Goal: Task Accomplishment & Management: Use online tool/utility

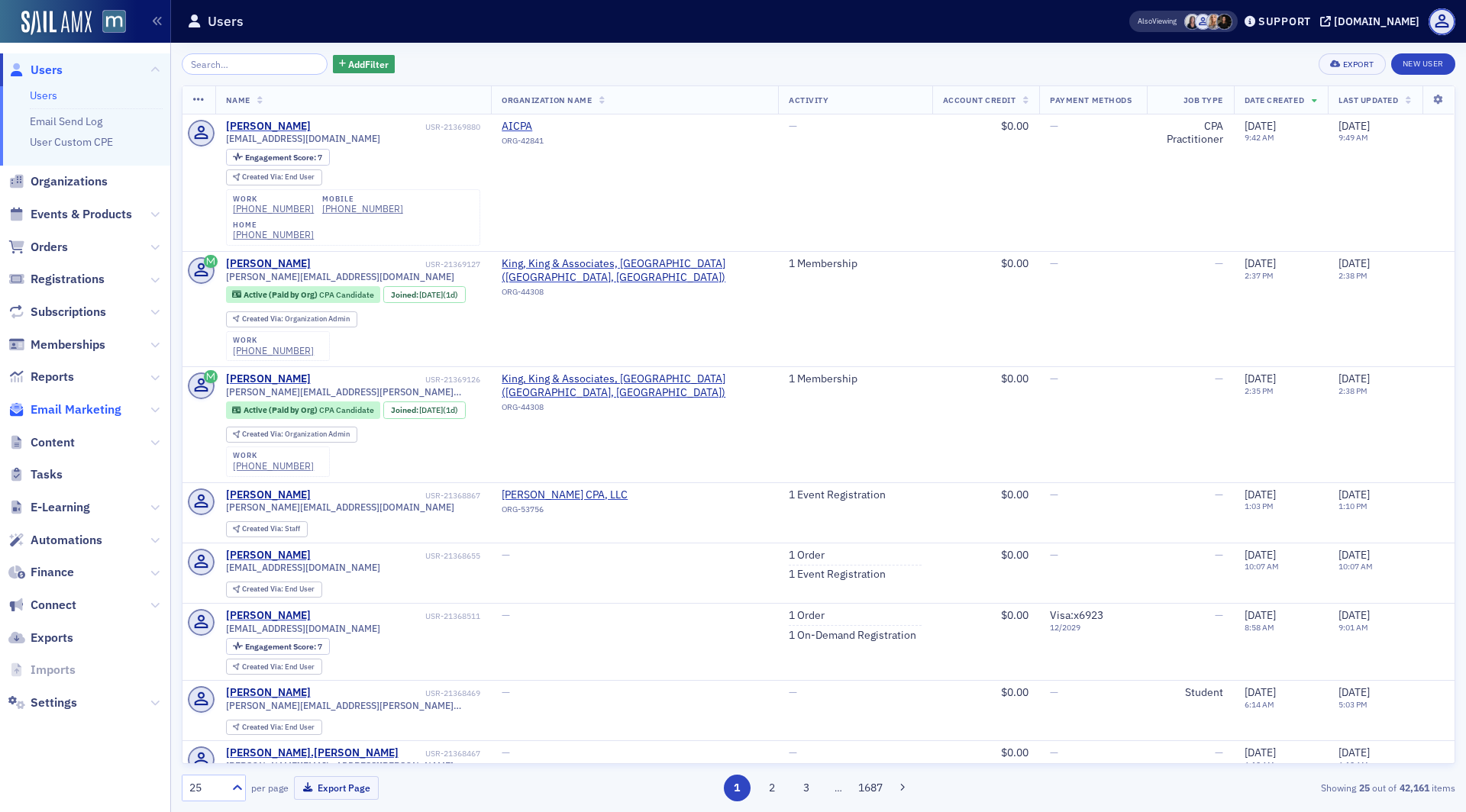
click at [84, 406] on span "Email Marketing" at bounding box center [76, 409] width 91 height 17
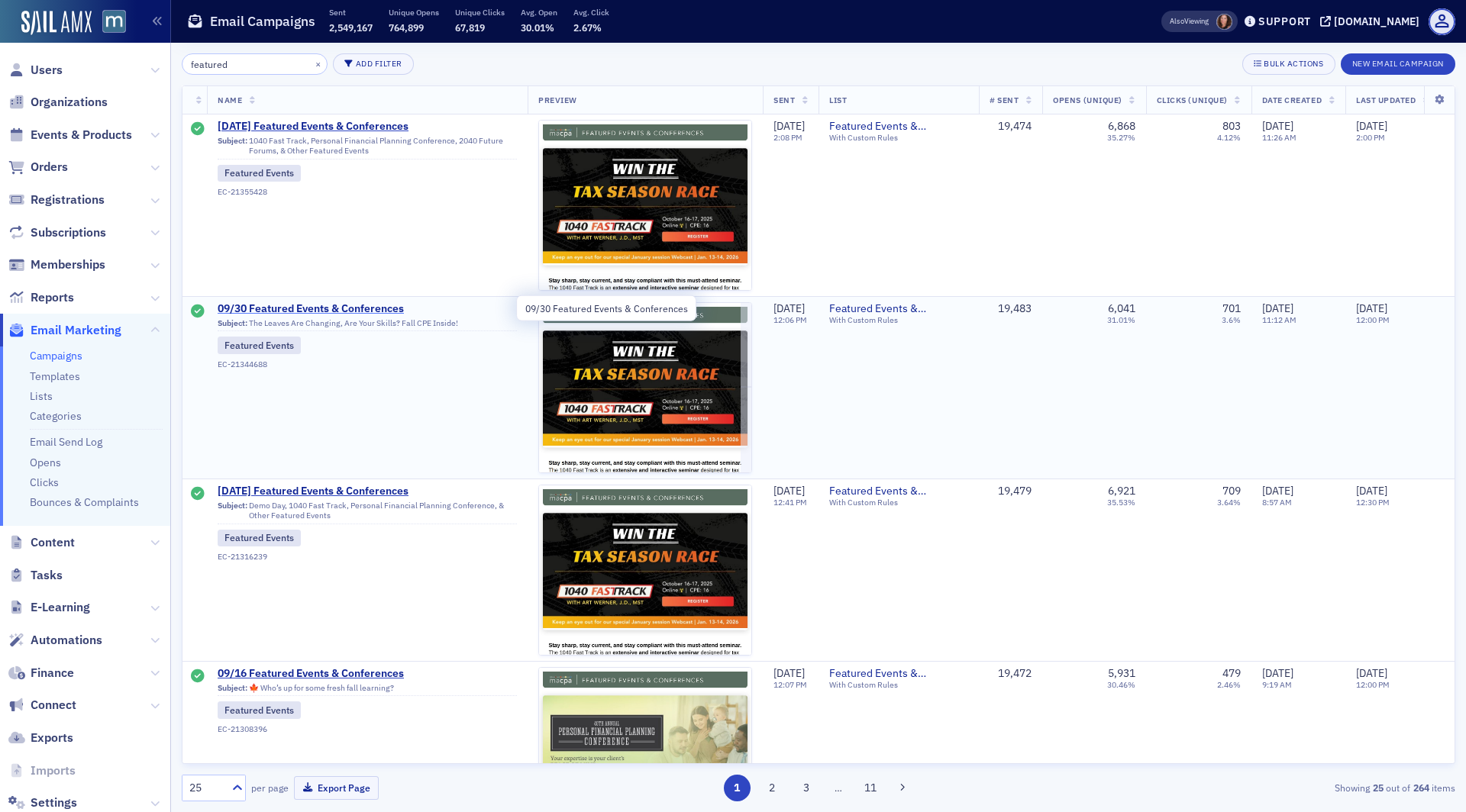
type input "featured"
click at [349, 310] on span "09/30 Featured Events & Conferences" at bounding box center [368, 308] width 300 height 14
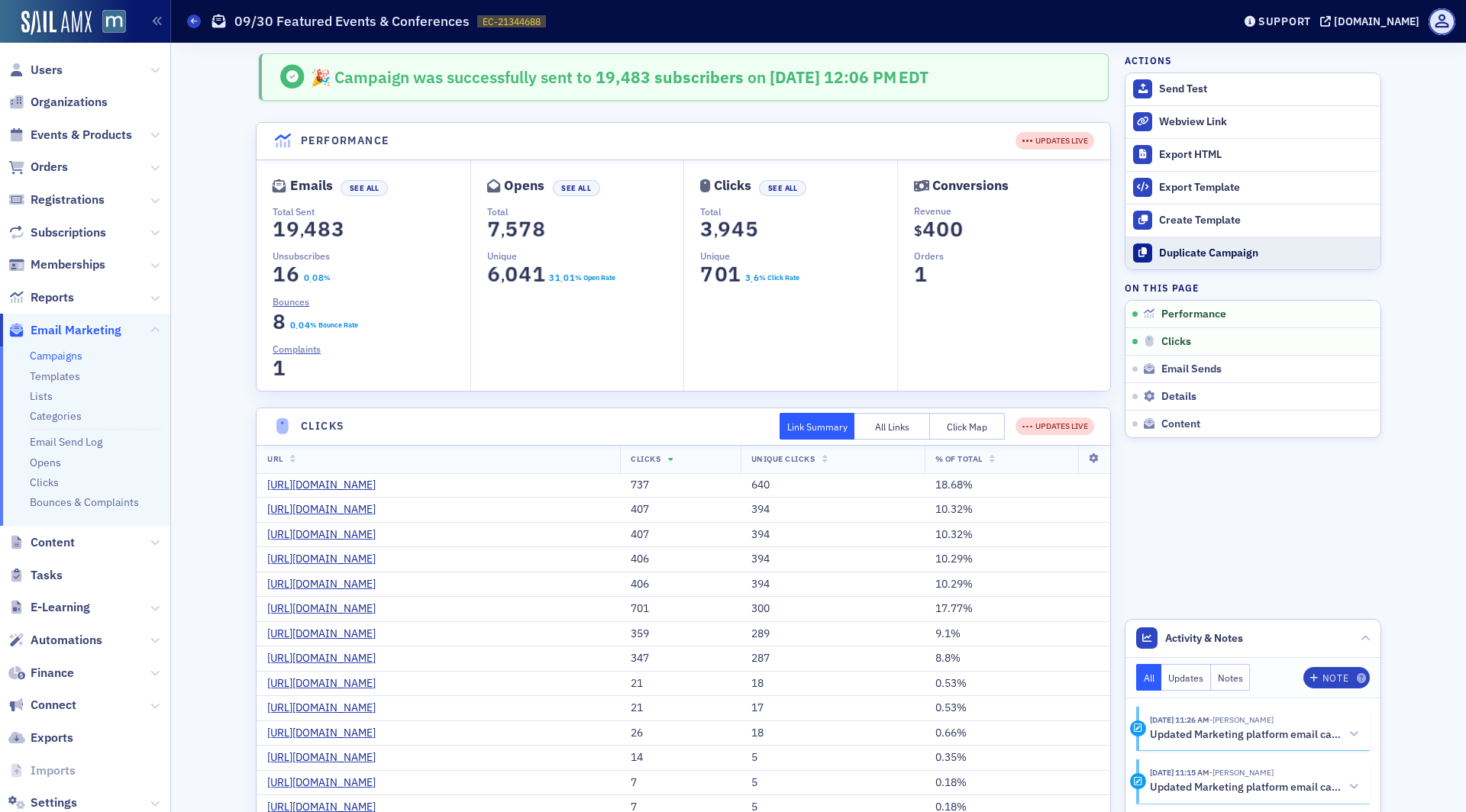
click at [1197, 249] on div "Duplicate Campaign" at bounding box center [1265, 253] width 213 height 14
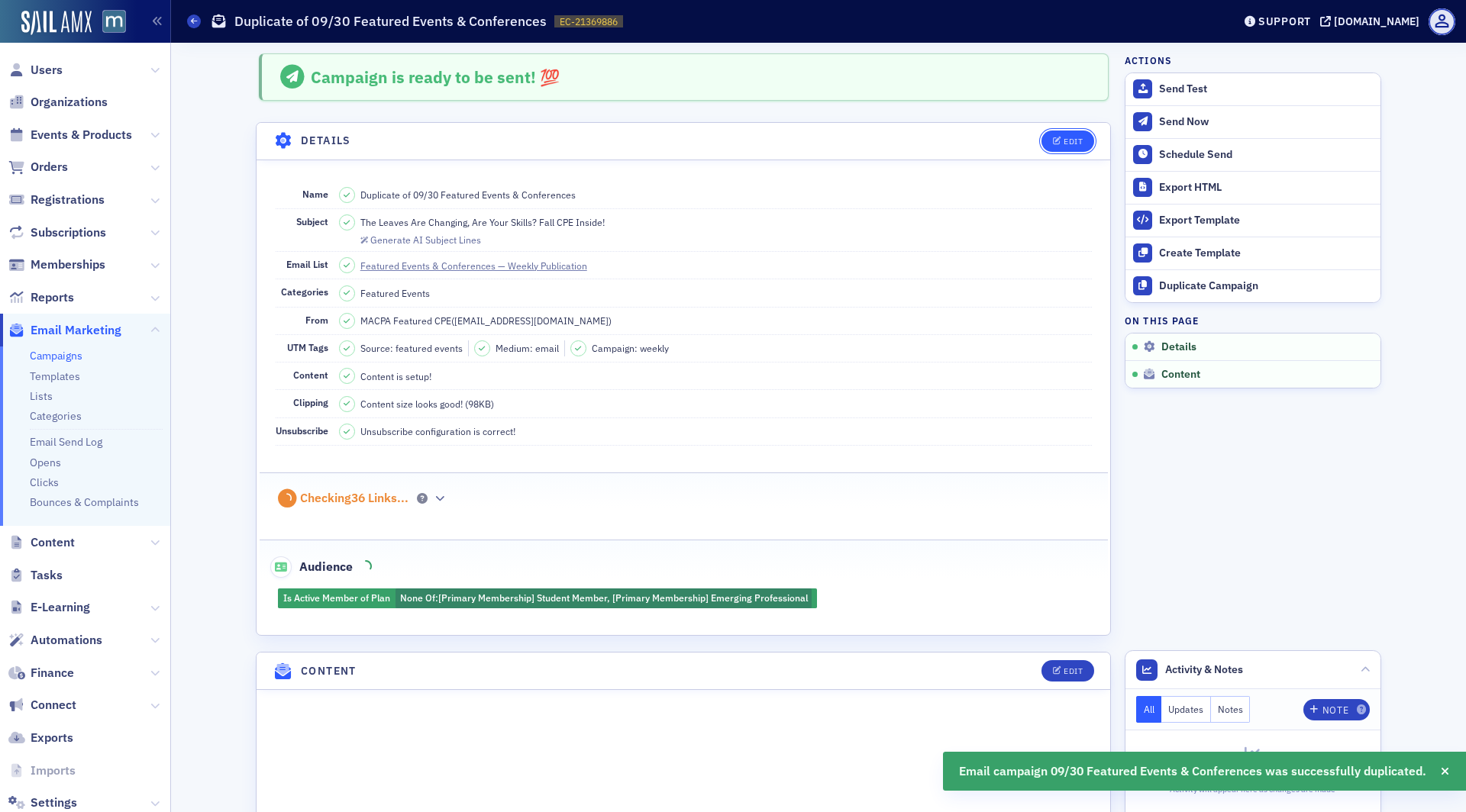
click at [1064, 137] on div "Edit" at bounding box center [1073, 141] width 19 height 8
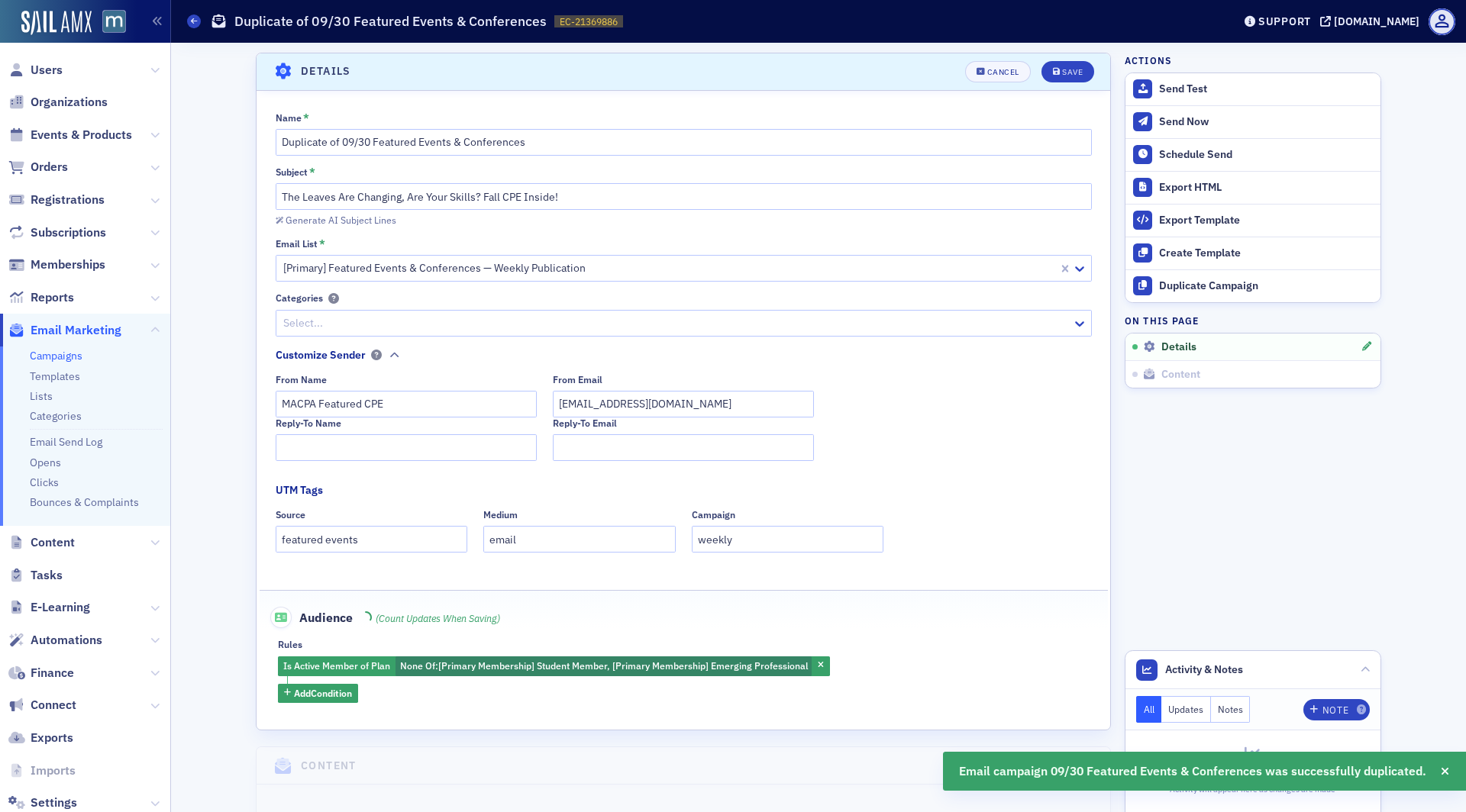
scroll to position [70, 0]
drag, startPoint x: 369, startPoint y: 140, endPoint x: 185, endPoint y: 138, distance: 184.0
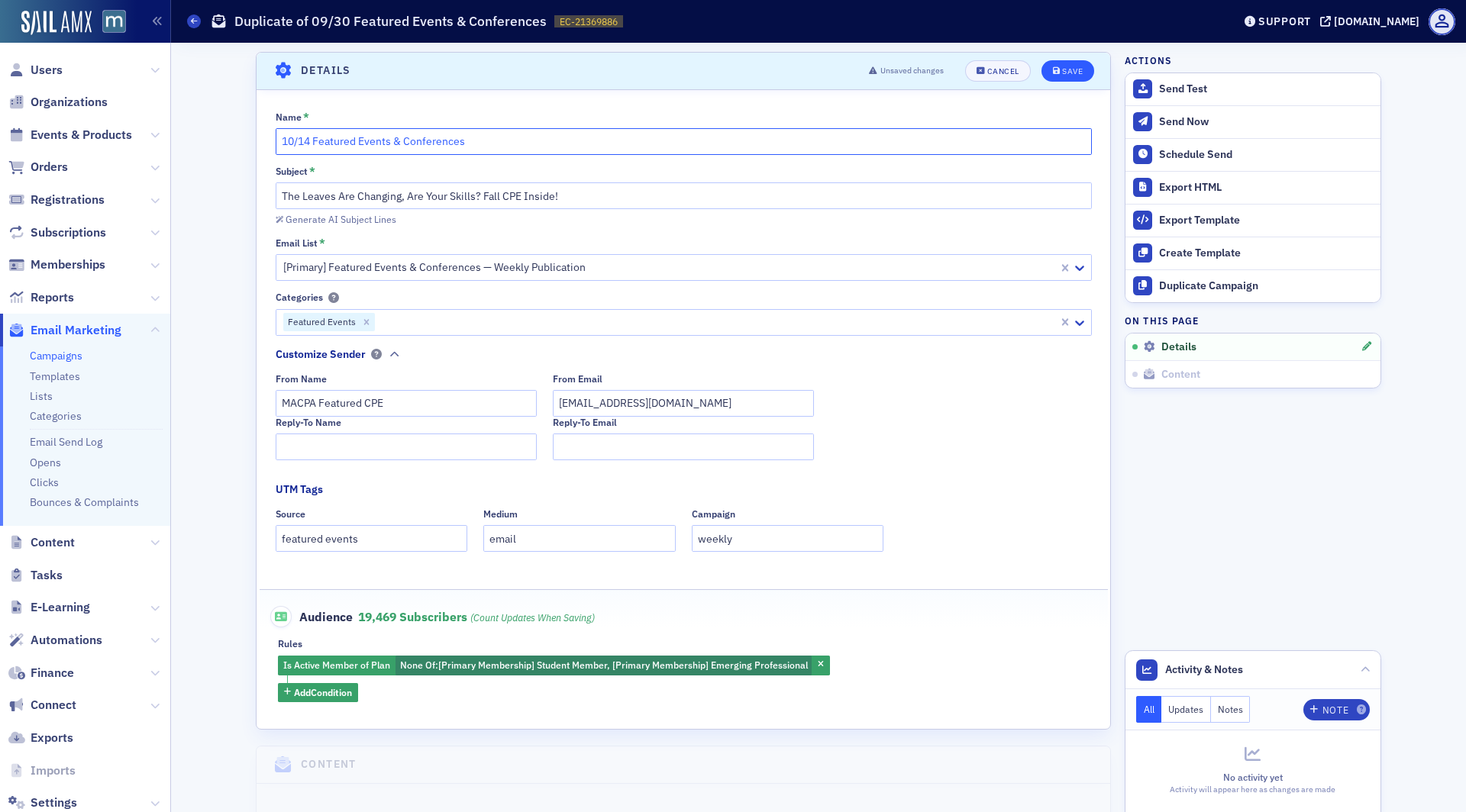
type input "10/14 Featured Events & Conferences"
click at [1058, 64] on button "Save" at bounding box center [1068, 71] width 53 height 22
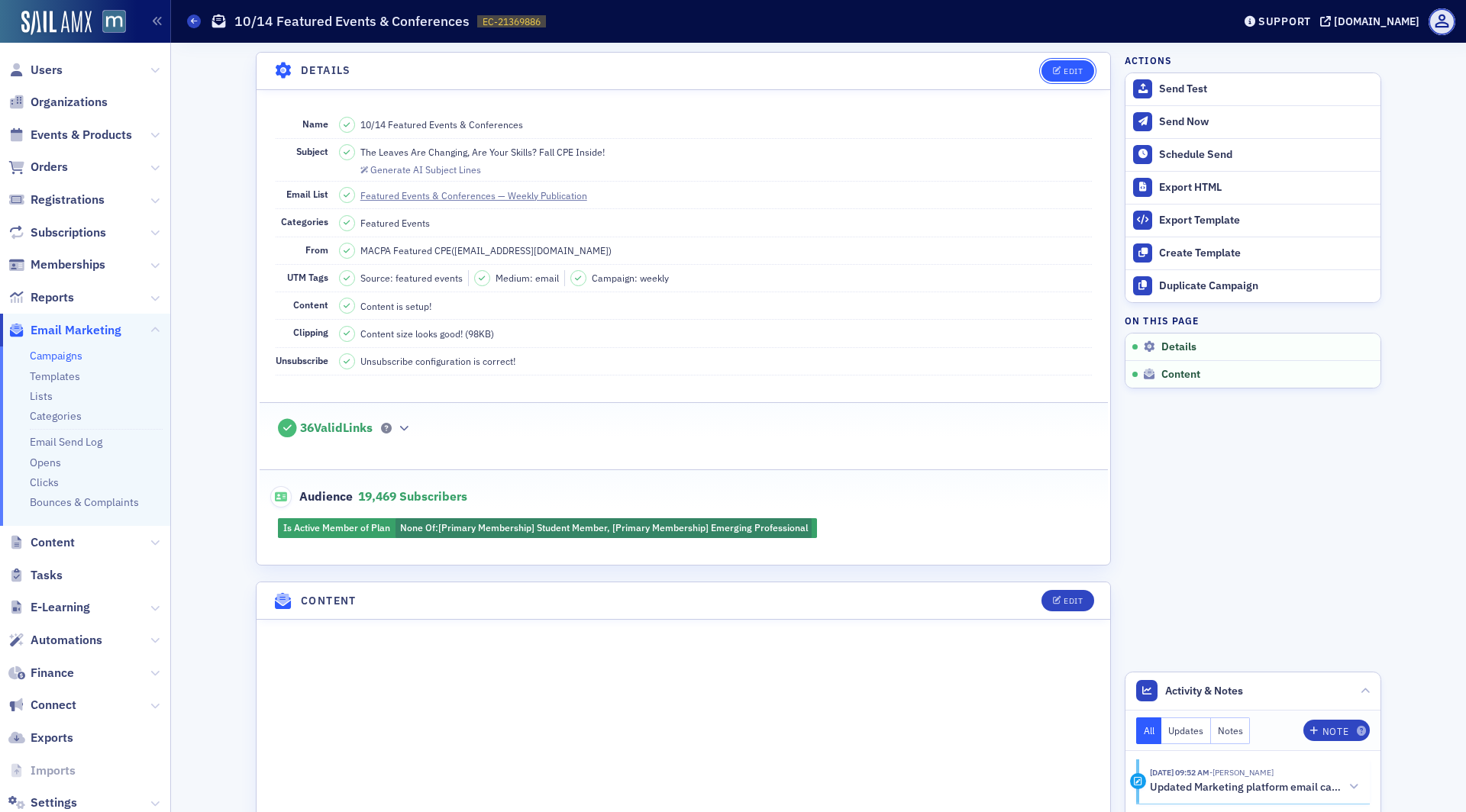
click at [1052, 68] on button "Edit" at bounding box center [1068, 71] width 53 height 22
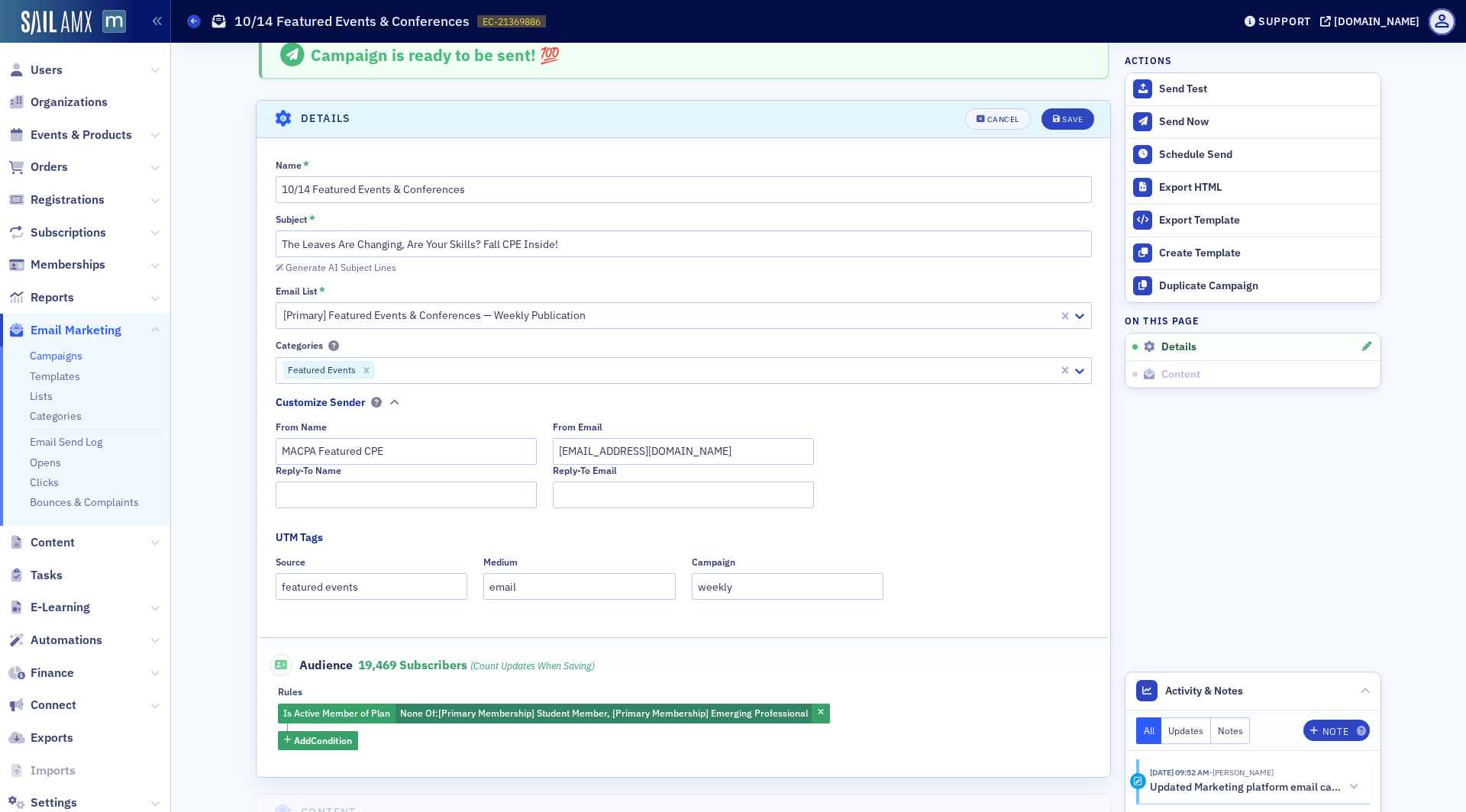
scroll to position [13, 0]
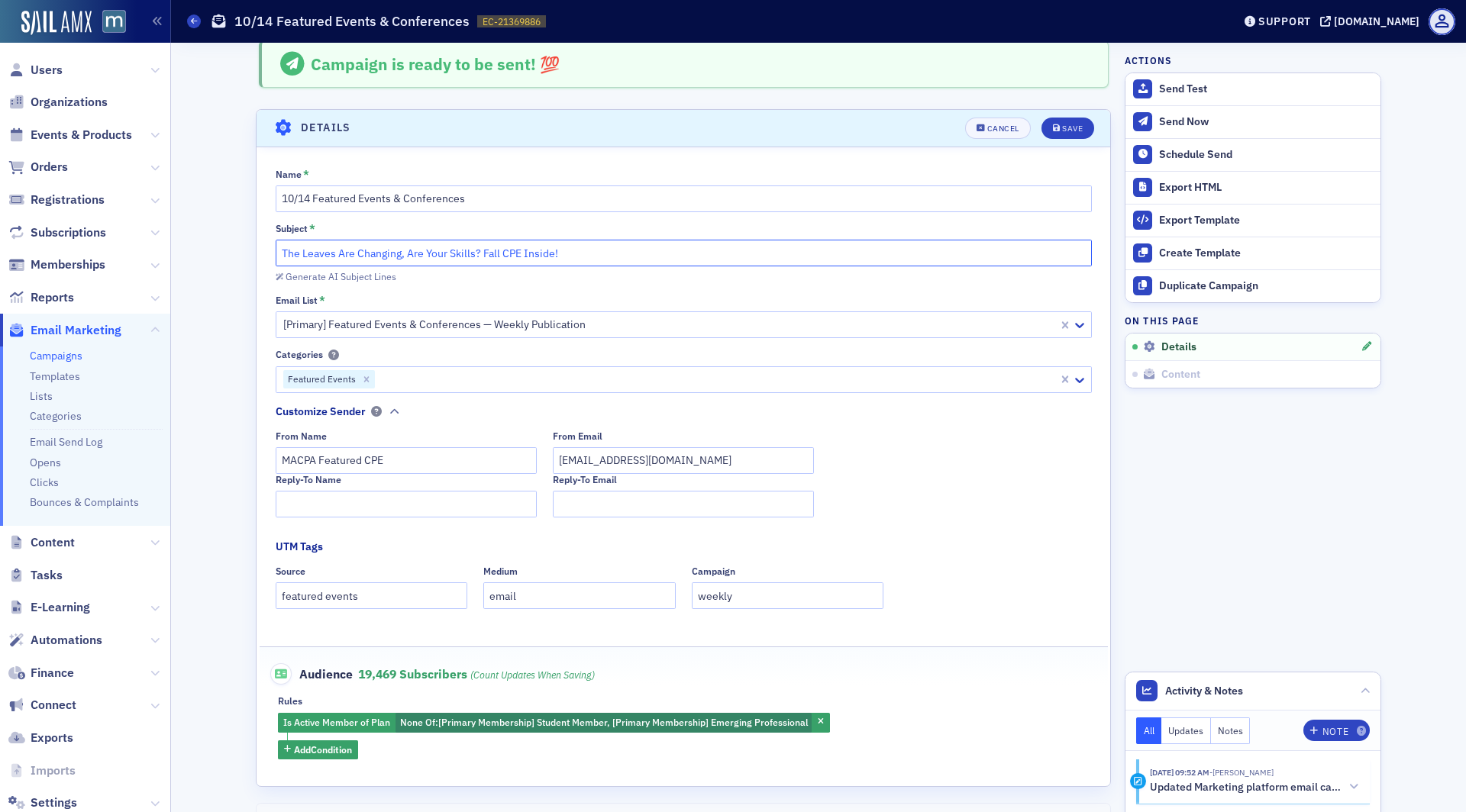
click at [465, 248] on input "The Leaves Are Changing, Are Your Skills? Fall CPE Inside!" at bounding box center [684, 252] width 816 height 26
paste input "From tax to tech — fall events you can’t miss"
paste input "🍁"
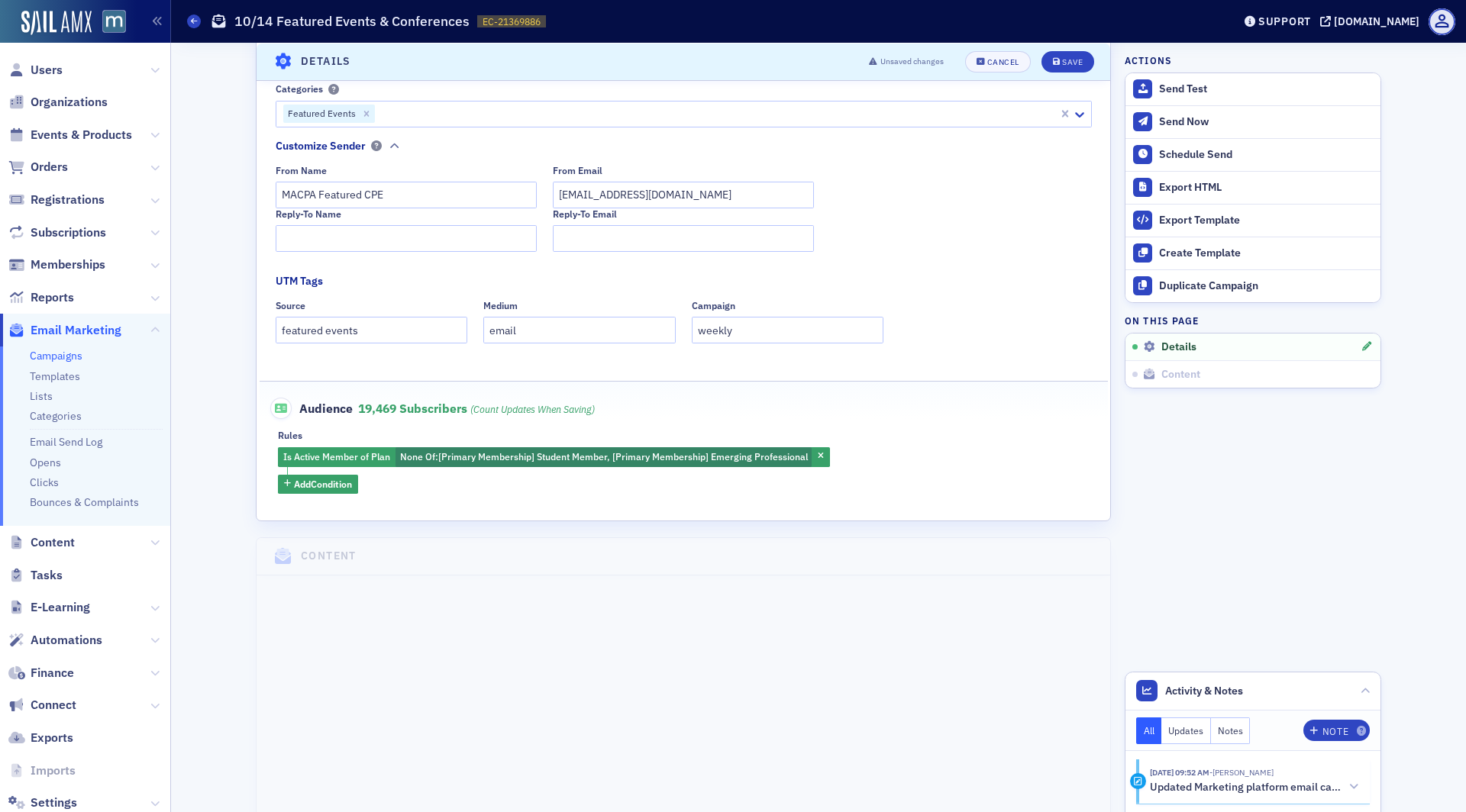
scroll to position [269, 0]
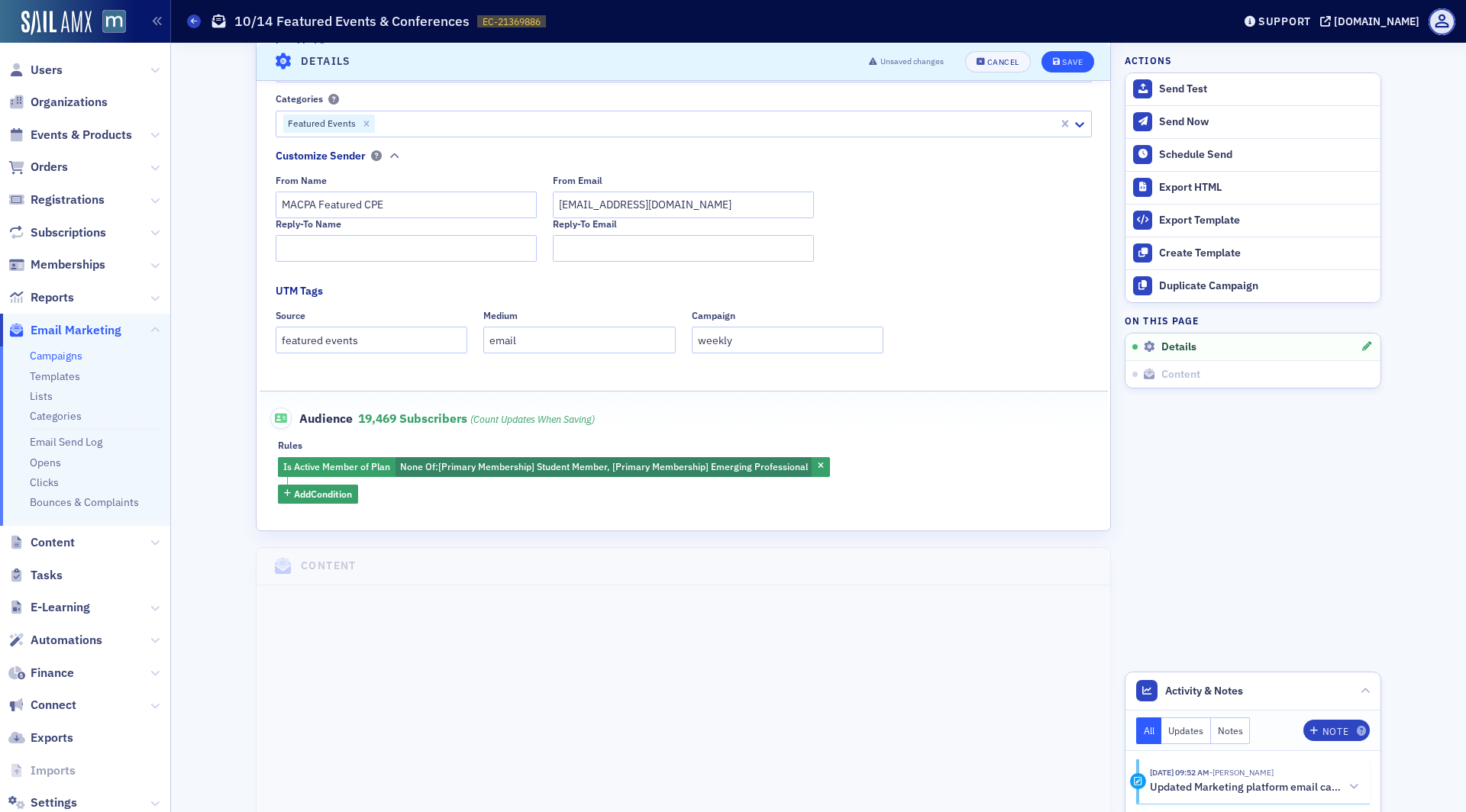
type input "From tax to tech — fall events you can’t miss 🍁"
click at [1054, 54] on button "Save" at bounding box center [1068, 62] width 53 height 22
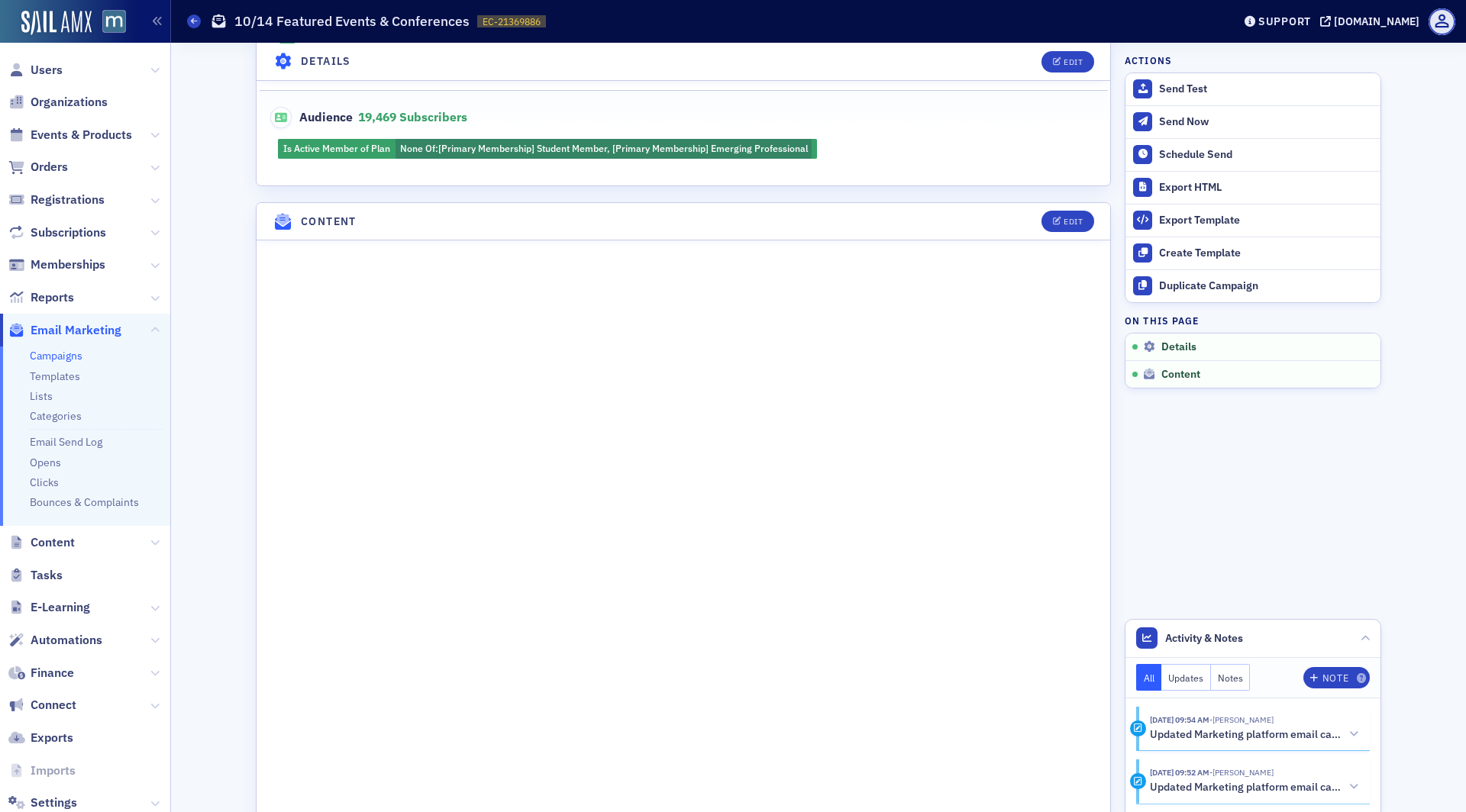
scroll to position [456, 0]
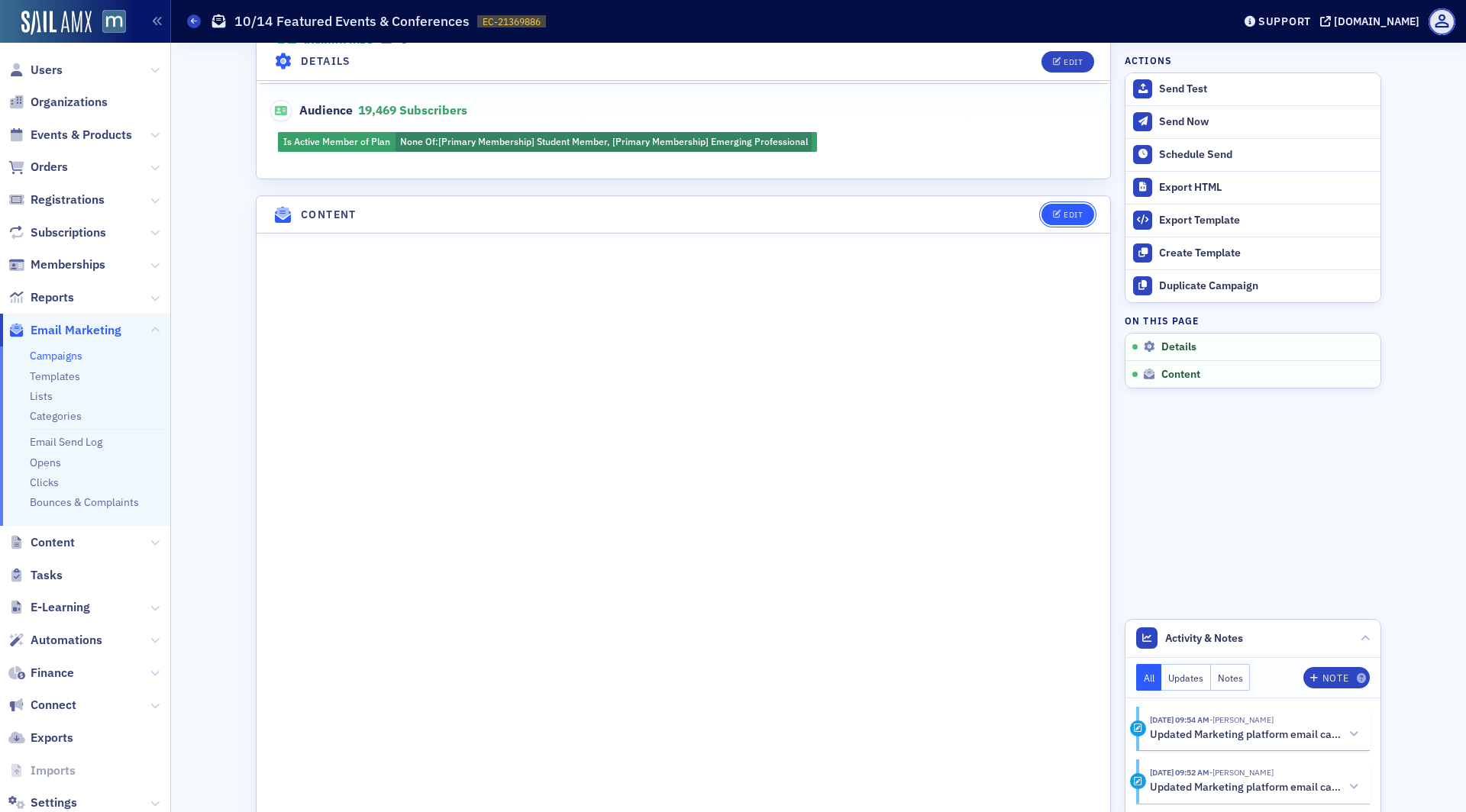
click at [1059, 210] on icon "button" at bounding box center [1058, 214] width 9 height 8
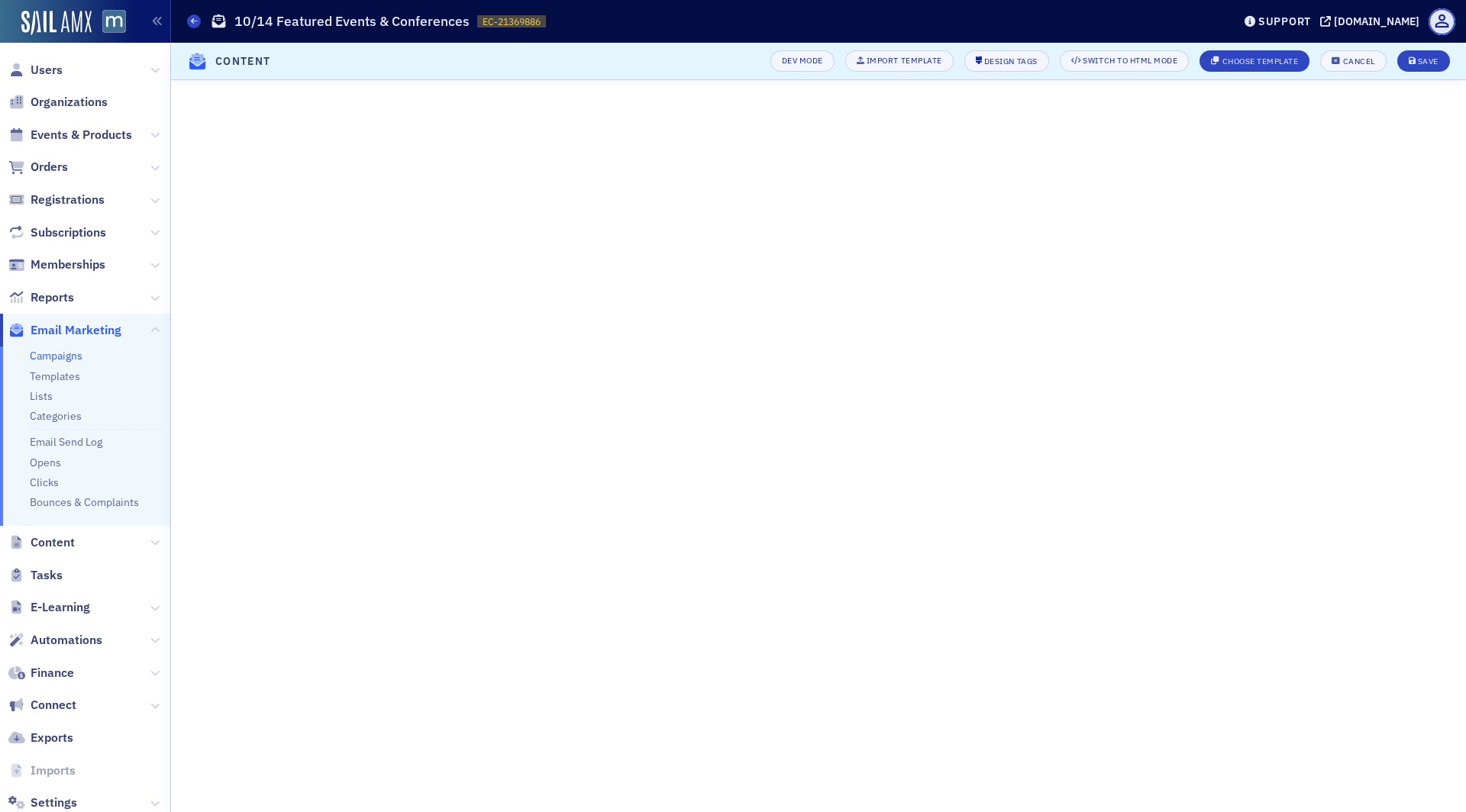
scroll to position [0, 0]
click at [1425, 57] on div "Save" at bounding box center [1428, 61] width 21 height 8
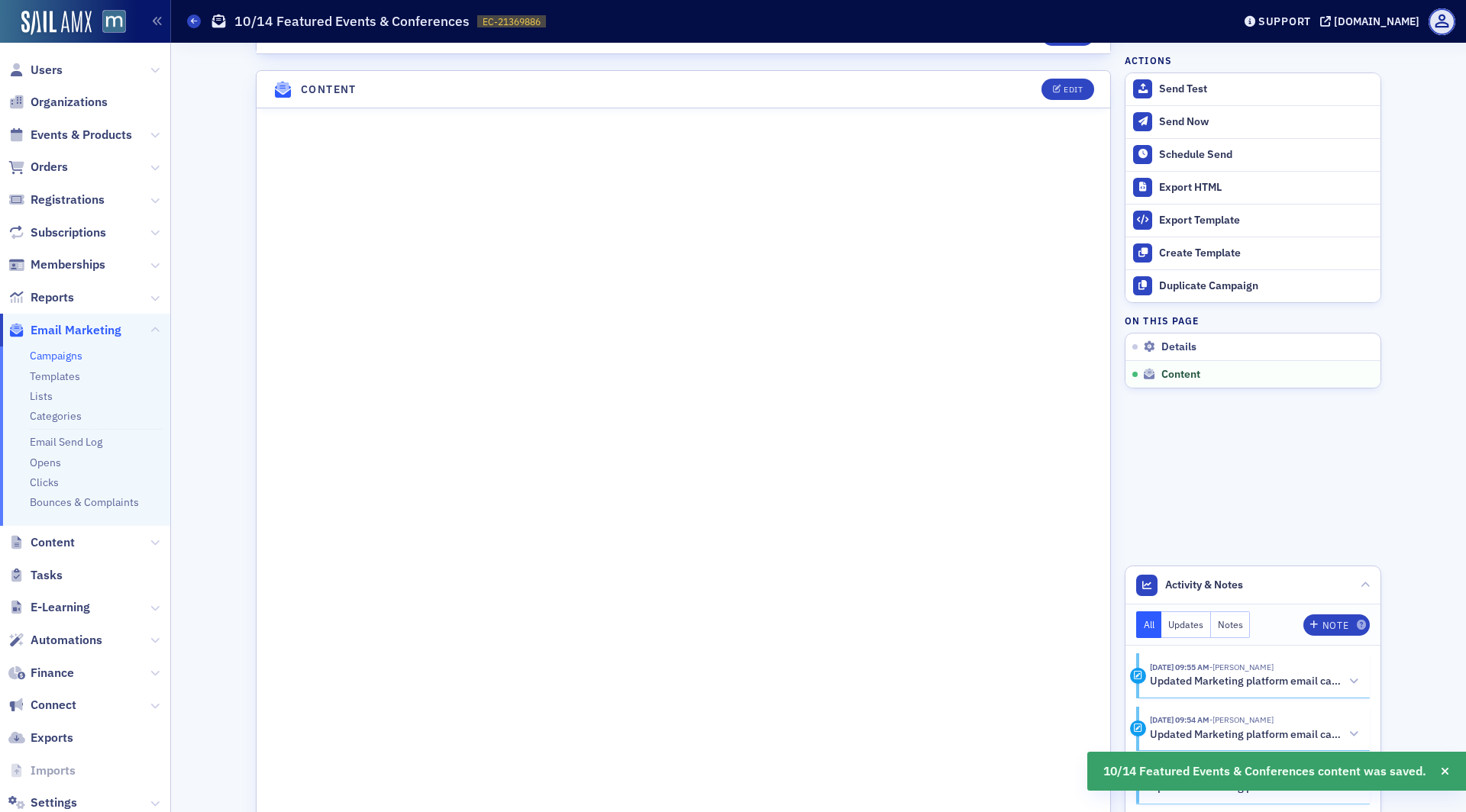
scroll to position [593, 0]
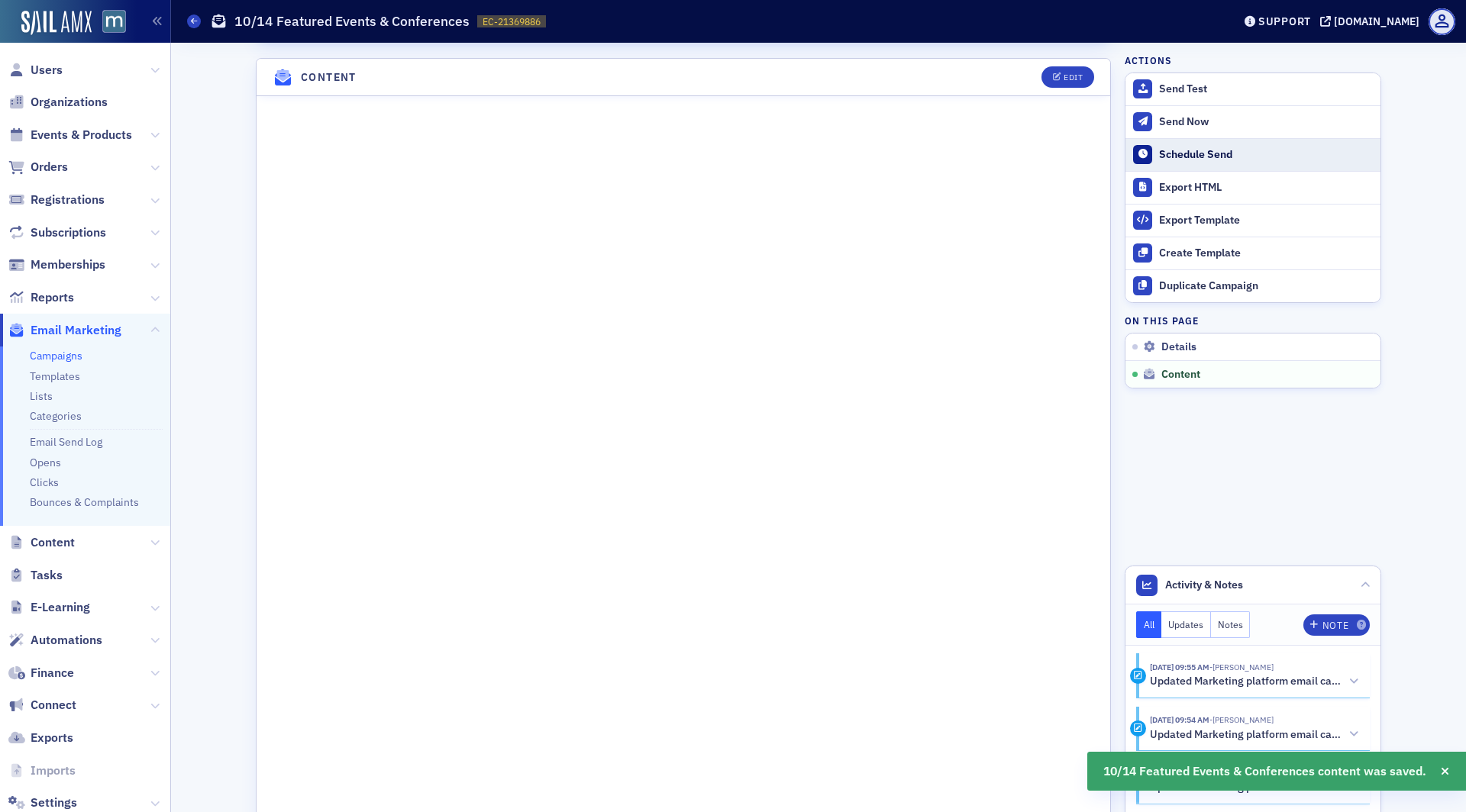
click at [1190, 148] on div "Schedule Send" at bounding box center [1265, 154] width 213 height 14
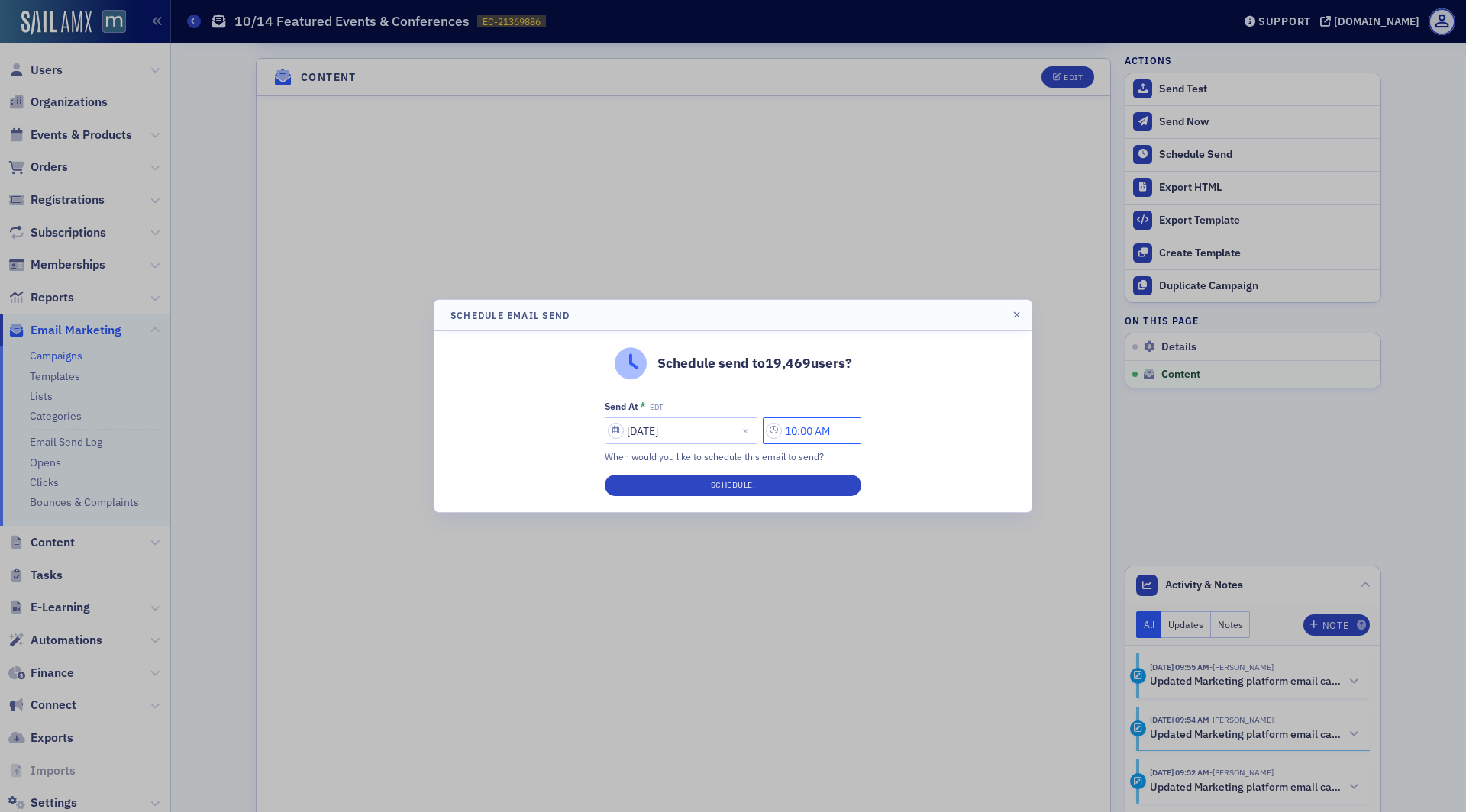
drag, startPoint x: 804, startPoint y: 434, endPoint x: 789, endPoint y: 434, distance: 15.0
click at [789, 434] on input "10:00 AM" at bounding box center [812, 430] width 98 height 26
click at [829, 435] on input "12:00 AM" at bounding box center [812, 430] width 98 height 26
type input "12:00 PM"
click at [781, 487] on button "Schedule!" at bounding box center [733, 485] width 257 height 22
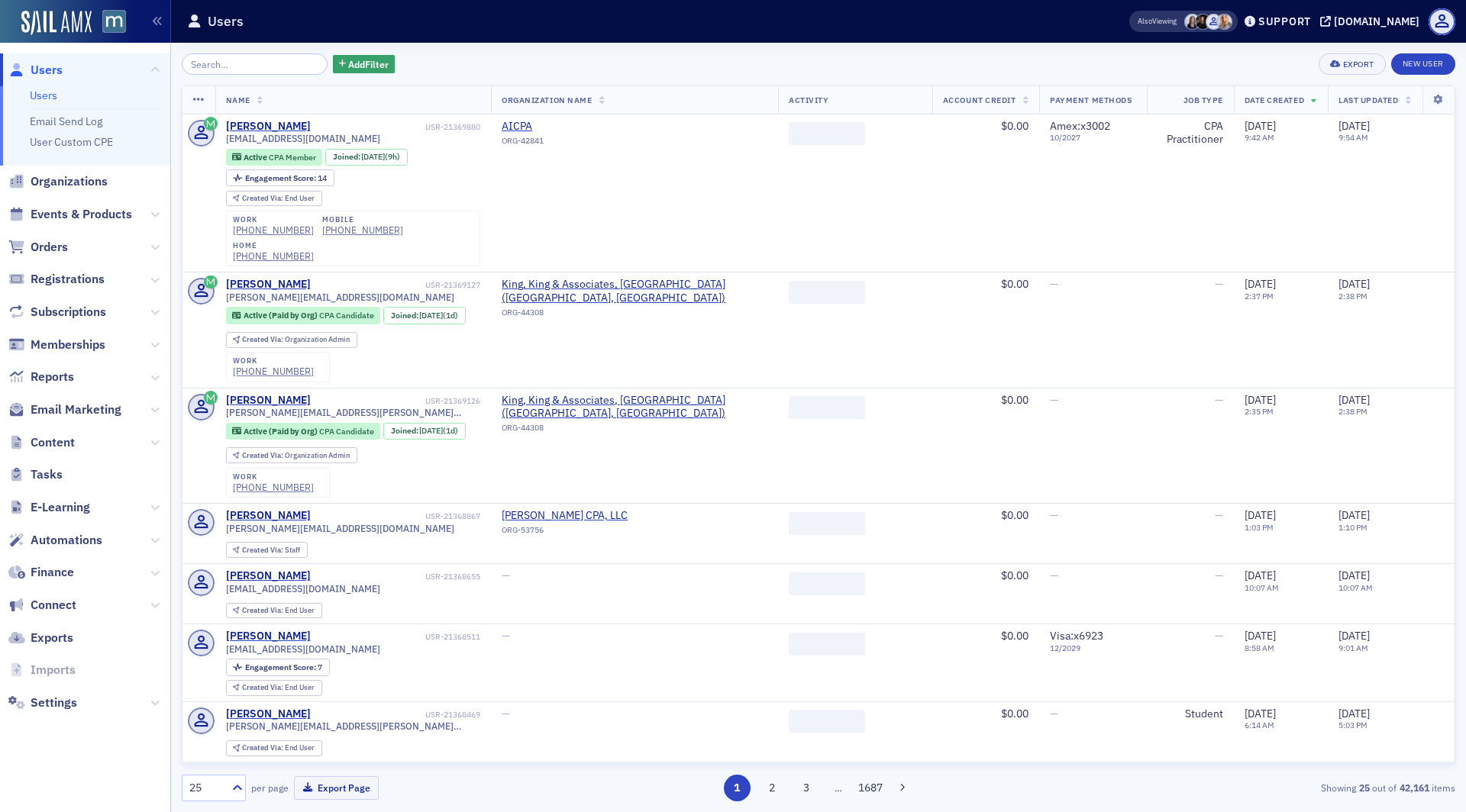
click at [75, 418] on span "Email Marketing" at bounding box center [85, 410] width 171 height 33
click at [67, 410] on span "Email Marketing" at bounding box center [76, 409] width 91 height 17
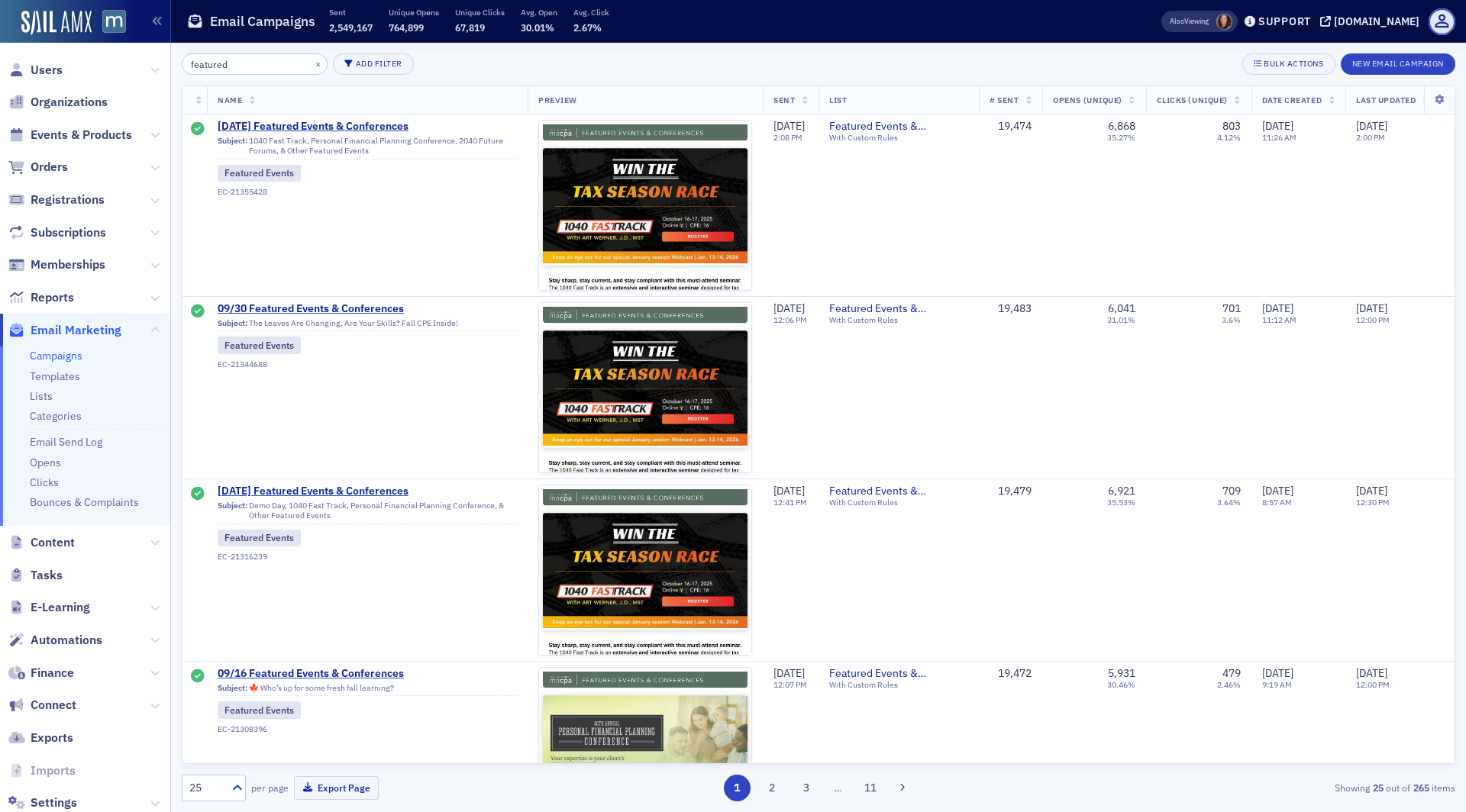
type input "featured"
